Goal: Information Seeking & Learning: Find specific fact

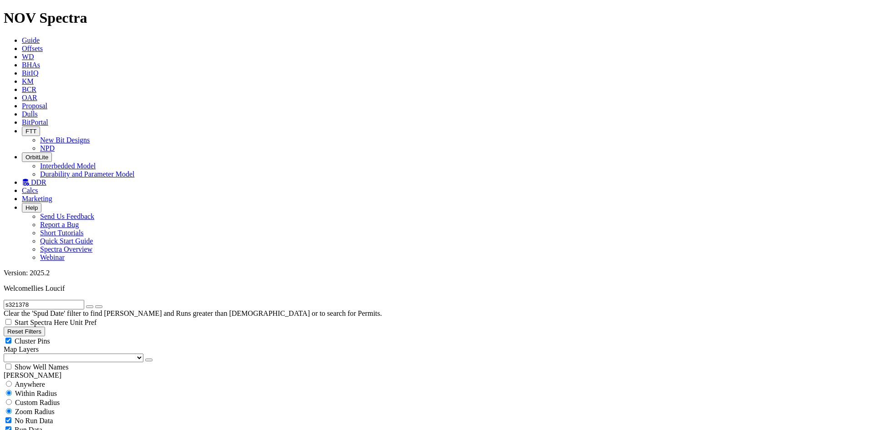
drag, startPoint x: 61, startPoint y: 36, endPoint x: 56, endPoint y: 39, distance: 5.7
drag, startPoint x: 45, startPoint y: 42, endPoint x: 246, endPoint y: 32, distance: 201.4
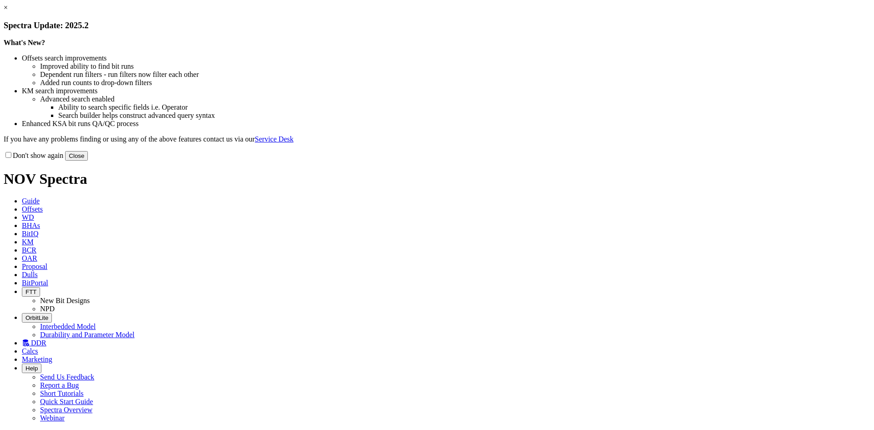
drag, startPoint x: 634, startPoint y: 74, endPoint x: 629, endPoint y: 74, distance: 5.0
click at [8, 11] on link "×" at bounding box center [6, 8] width 4 height 8
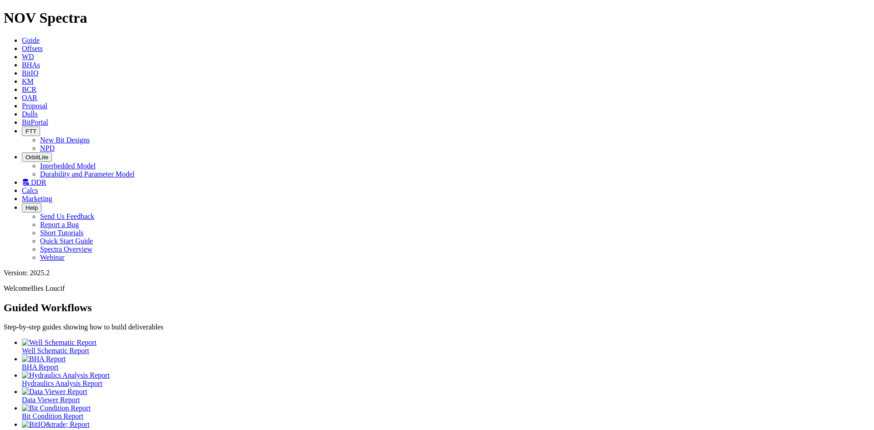
click at [22, 45] on icon at bounding box center [22, 49] width 0 height 8
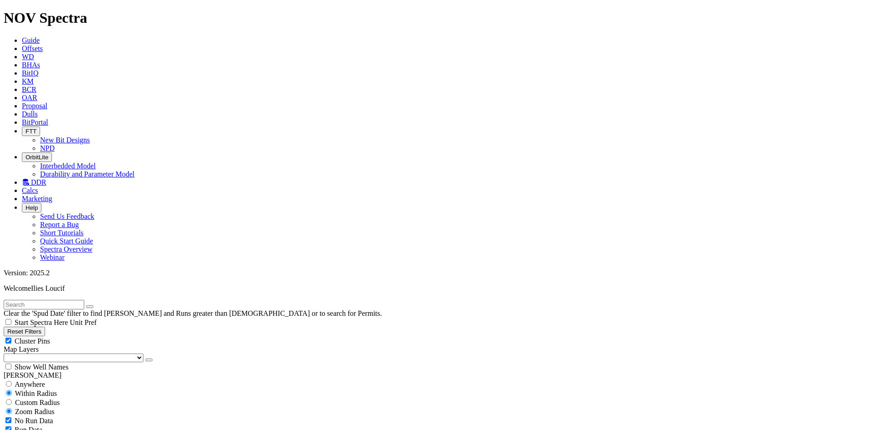
click at [26, 380] on span "Anywhere" at bounding box center [30, 384] width 30 height 8
radio input "true"
radio input "false"
click at [76, 300] on input "text" at bounding box center [44, 305] width 81 height 10
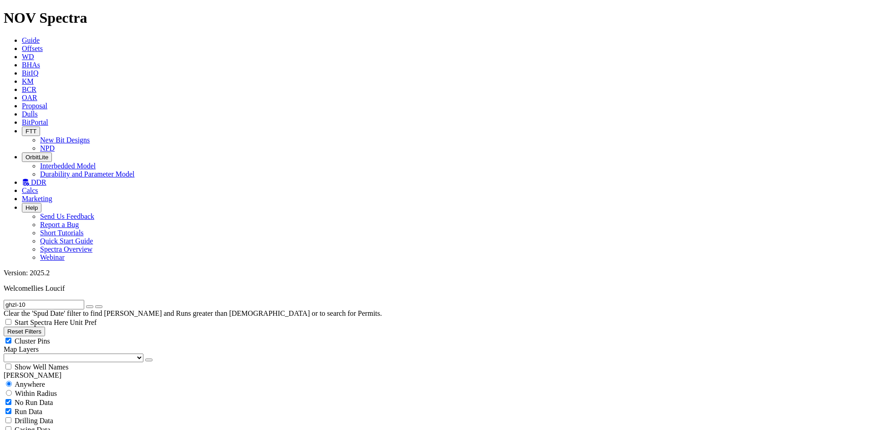
type input "ghzl-105"
radio input "false"
radio input "true"
type input "ghzl-105"
